Goal: Task Accomplishment & Management: Manage account settings

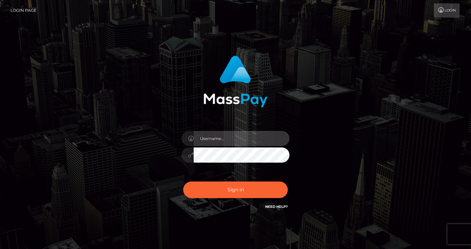
click at [229, 142] on input "text" at bounding box center [242, 138] width 96 height 15
type input "[EMAIL_ADDRESS][DOMAIN_NAME]"
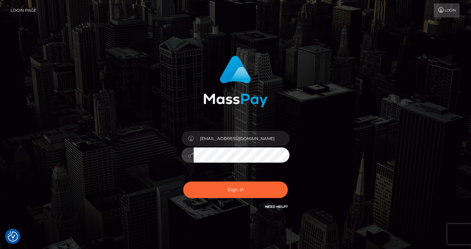
click at [183, 182] on button "Sign in" at bounding box center [235, 190] width 105 height 17
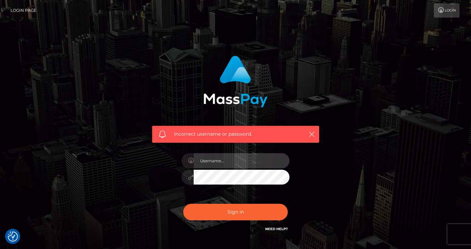
click at [224, 160] on input "text" at bounding box center [242, 160] width 96 height 15
type input "brainsnacks19@gmail.com"
click at [349, 199] on div "Incorrect username or password. brainsnacks19@gmail.com" at bounding box center [235, 148] width 385 height 194
click at [186, 174] on div at bounding box center [188, 177] width 12 height 15
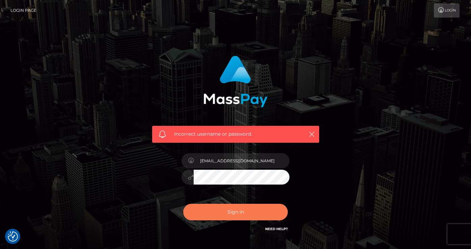
click at [233, 214] on button "Sign in" at bounding box center [235, 212] width 105 height 17
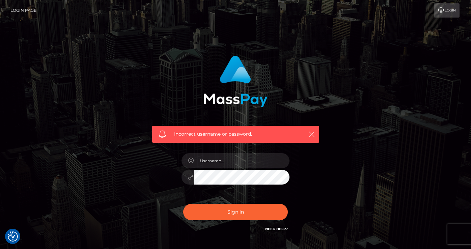
click at [313, 134] on icon "button" at bounding box center [311, 134] width 7 height 7
click at [312, 133] on icon "button" at bounding box center [311, 134] width 7 height 7
